Goal: Information Seeking & Learning: Check status

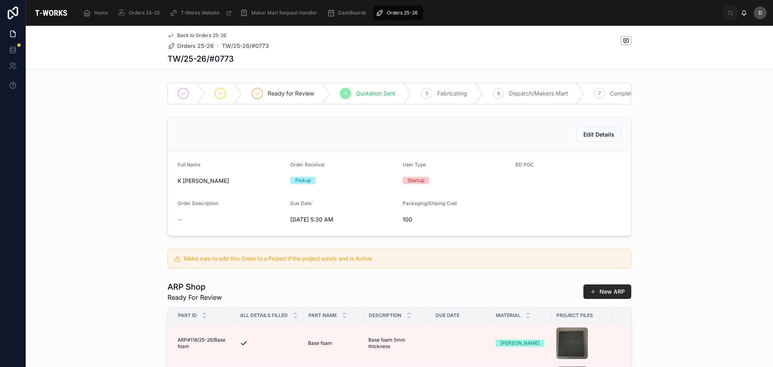
click at [393, 15] on span "Orders 25-26" at bounding box center [402, 13] width 31 height 6
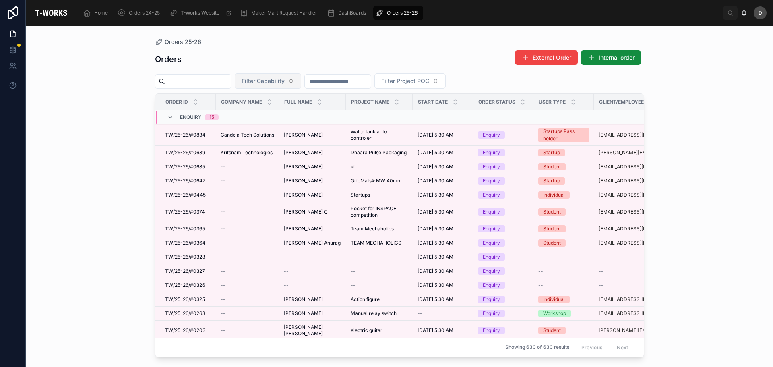
click at [301, 77] on button "Filter Capability" at bounding box center [268, 80] width 66 height 15
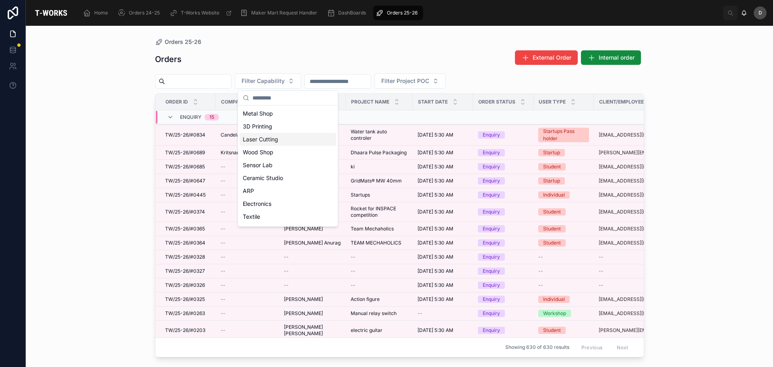
click at [286, 142] on div "Laser Cutting" at bounding box center [288, 139] width 97 height 13
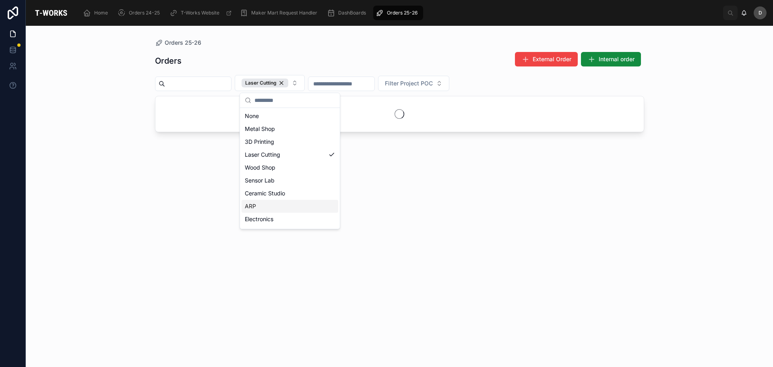
click at [267, 201] on div "ARP" at bounding box center [290, 206] width 97 height 13
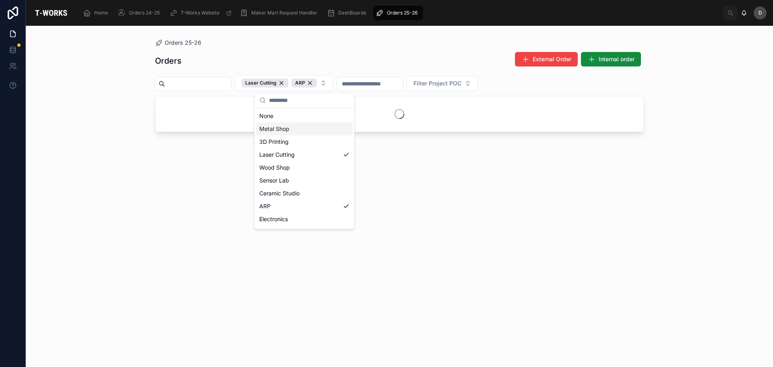
click at [331, 53] on div "Orders External Order Internal order" at bounding box center [399, 61] width 489 height 19
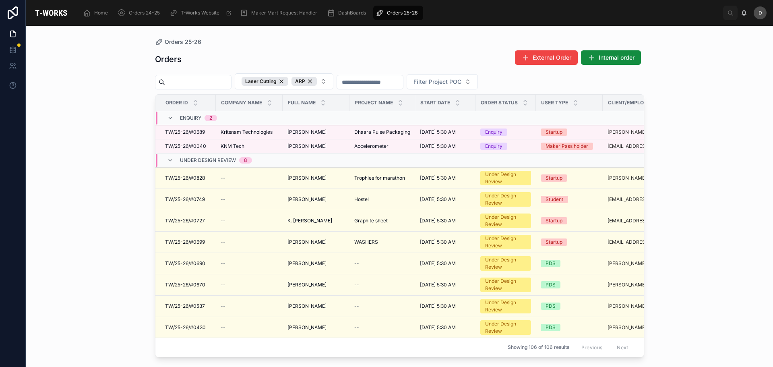
click at [456, 39] on div "Orders 25-26" at bounding box center [399, 42] width 489 height 6
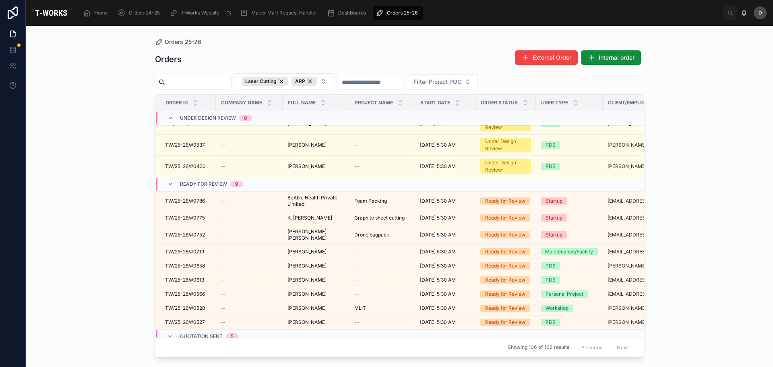
scroll to position [213, 0]
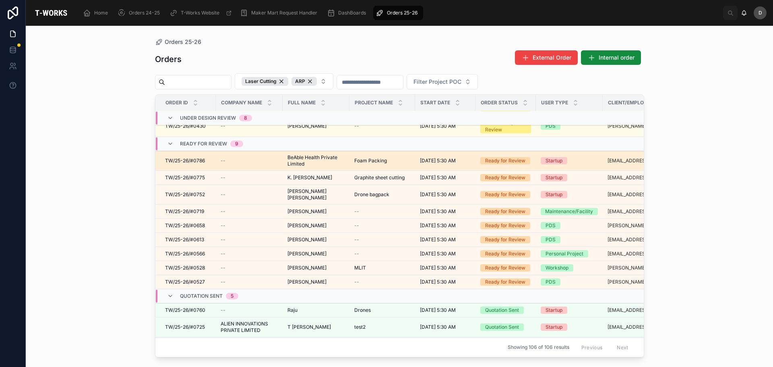
click at [383, 161] on span "Foam Packing" at bounding box center [370, 160] width 33 height 6
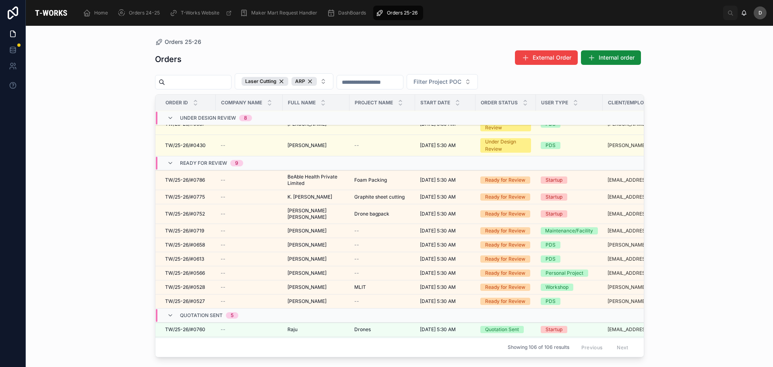
scroll to position [213, 0]
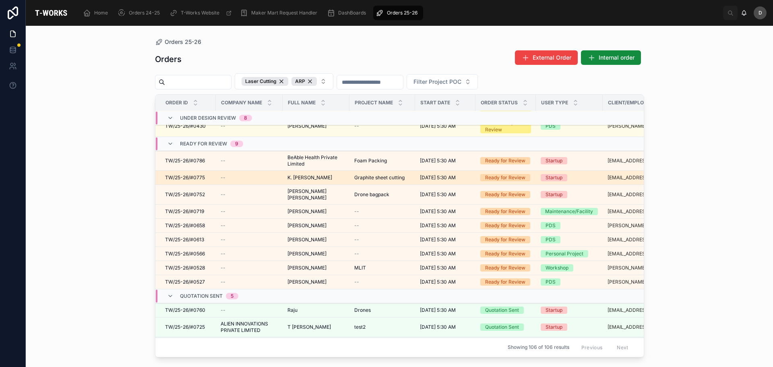
click at [400, 176] on span "Graphite sheet cutting" at bounding box center [379, 177] width 50 height 6
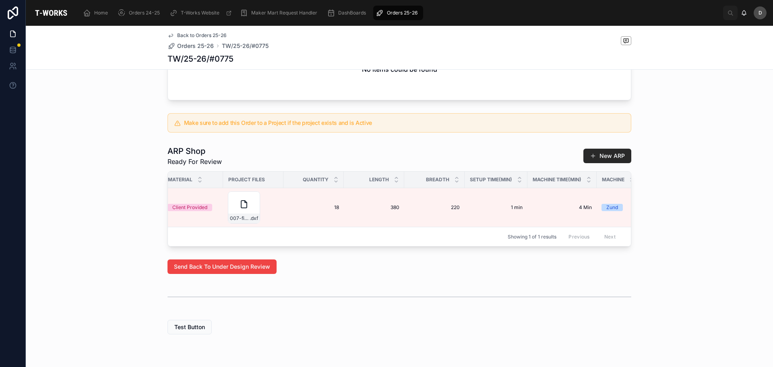
scroll to position [0, 416]
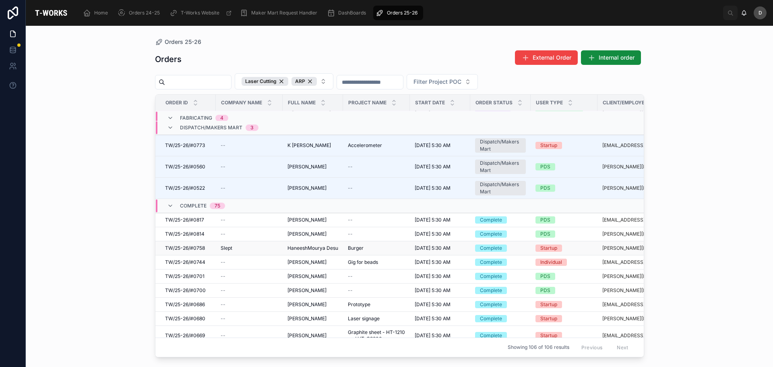
scroll to position [543, 0]
click at [329, 251] on span "HaneeshMourya Desu" at bounding box center [313, 248] width 51 height 6
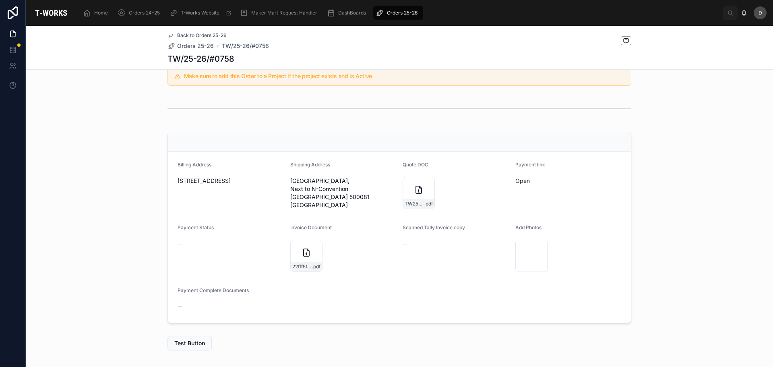
scroll to position [229, 0]
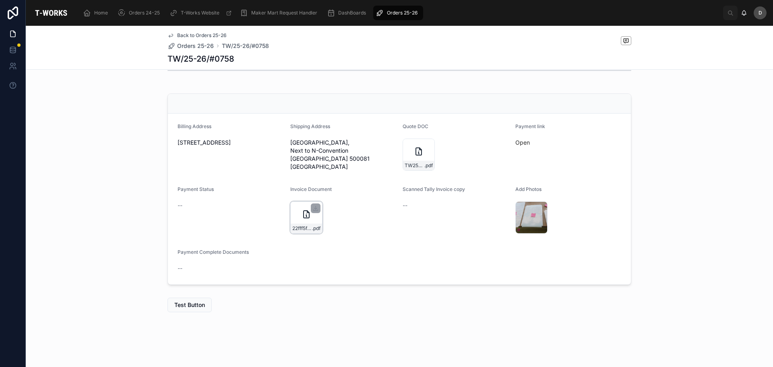
click at [298, 223] on div "22fff5fb-7612-4510-a36a-a76ac46e5ba2-Slept-Research-%26-devolopment-[GEOGRAPHIC…" at bounding box center [306, 217] width 32 height 32
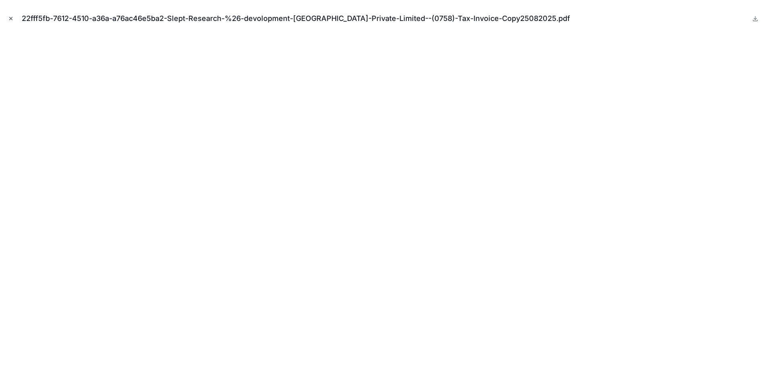
click at [13, 19] on icon "Close modal" at bounding box center [11, 19] width 6 height 6
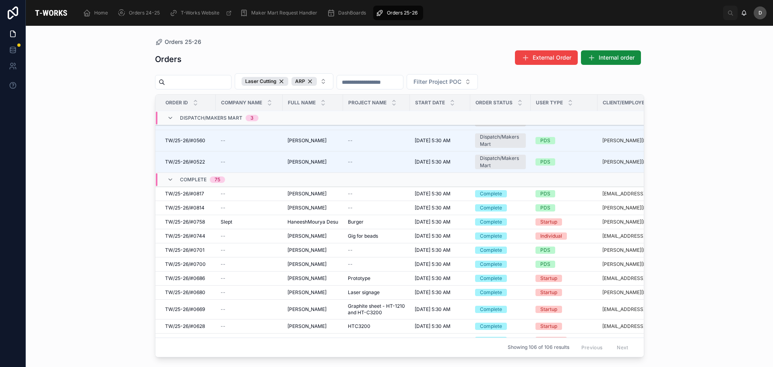
scroll to position [607, 0]
